Goal: Find specific page/section: Find specific page/section

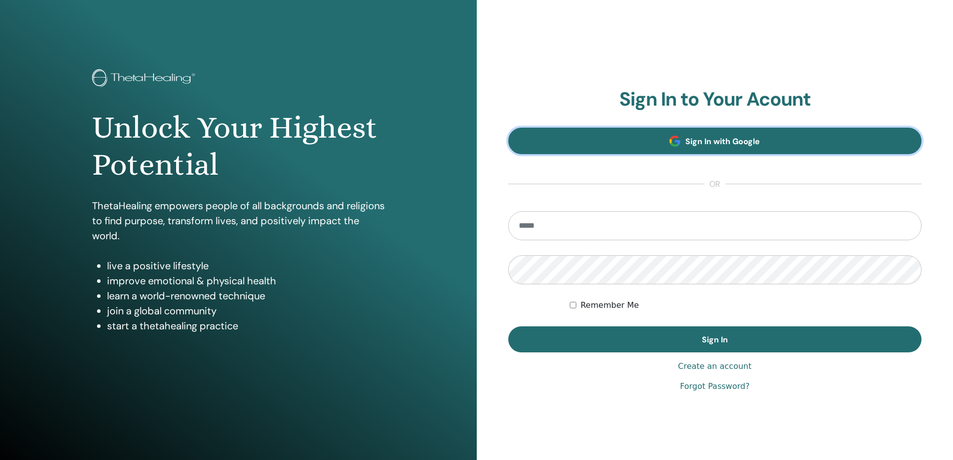
click at [652, 143] on link "Sign In with Google" at bounding box center [715, 141] width 414 height 27
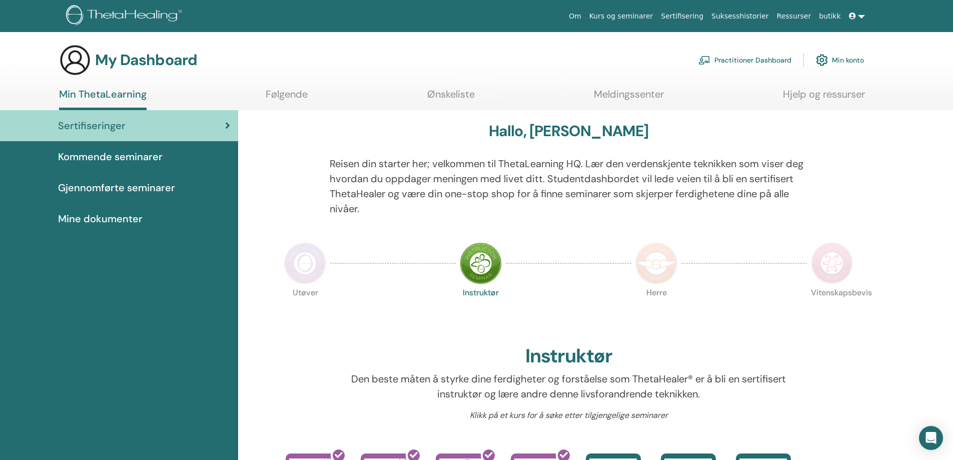
click at [128, 182] on span "Gjennomførte seminarer" at bounding box center [116, 187] width 117 height 15
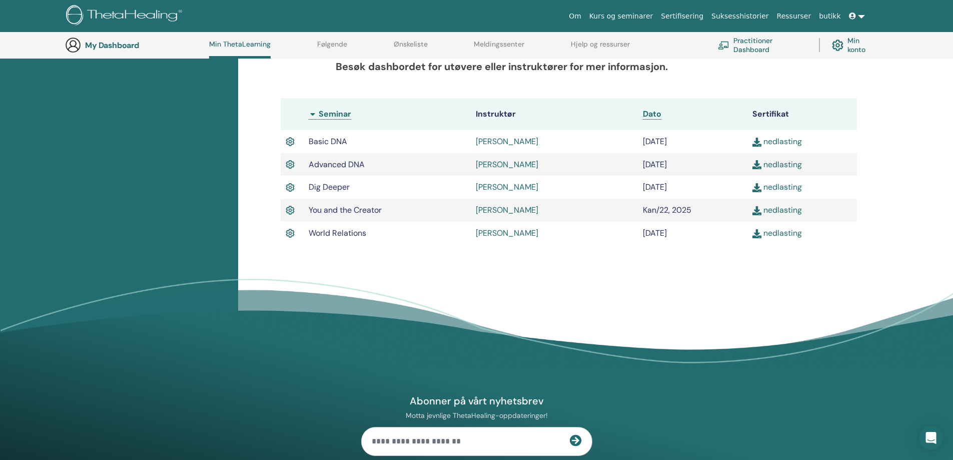
scroll to position [195, 0]
